Goal: Task Accomplishment & Management: Use online tool/utility

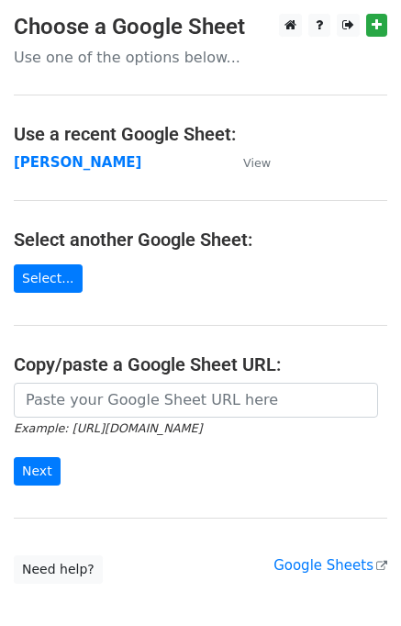
click at [27, 161] on strong "[PERSON_NAME]" at bounding box center [78, 162] width 128 height 17
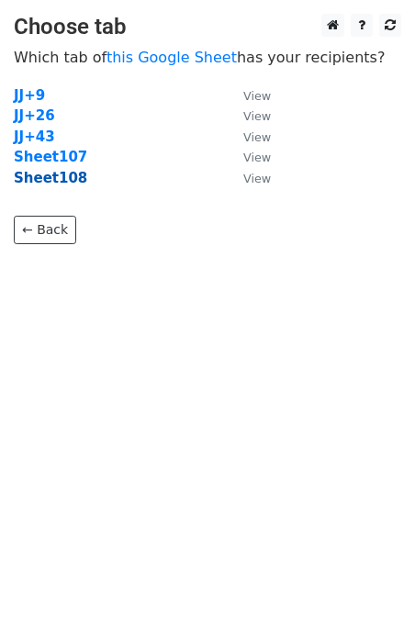
click at [58, 183] on strong "Sheet108" at bounding box center [50, 178] width 73 height 17
click at [57, 178] on strong "Sheet108" at bounding box center [50, 178] width 73 height 17
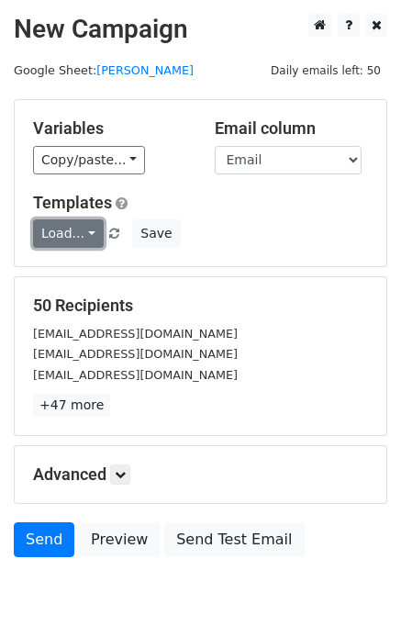
click at [62, 239] on link "Load..." at bounding box center [68, 233] width 71 height 28
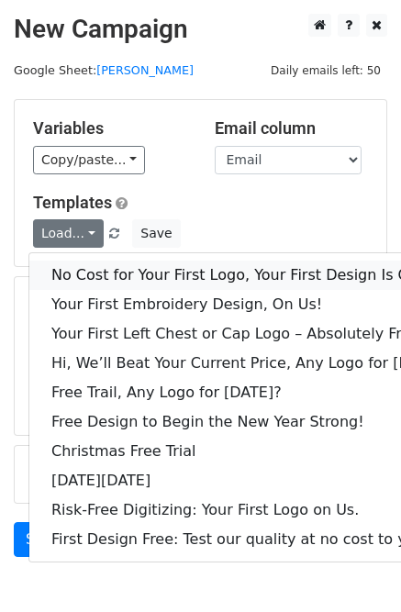
click at [86, 270] on link "No Cost for Your First Logo, Your First Design Is On Us!" at bounding box center [250, 275] width 443 height 29
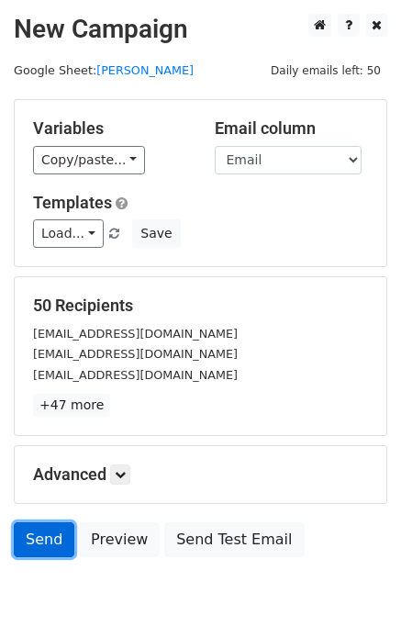
click at [40, 536] on link "Send" at bounding box center [44, 539] width 61 height 35
